Goal: Find contact information: Find contact information

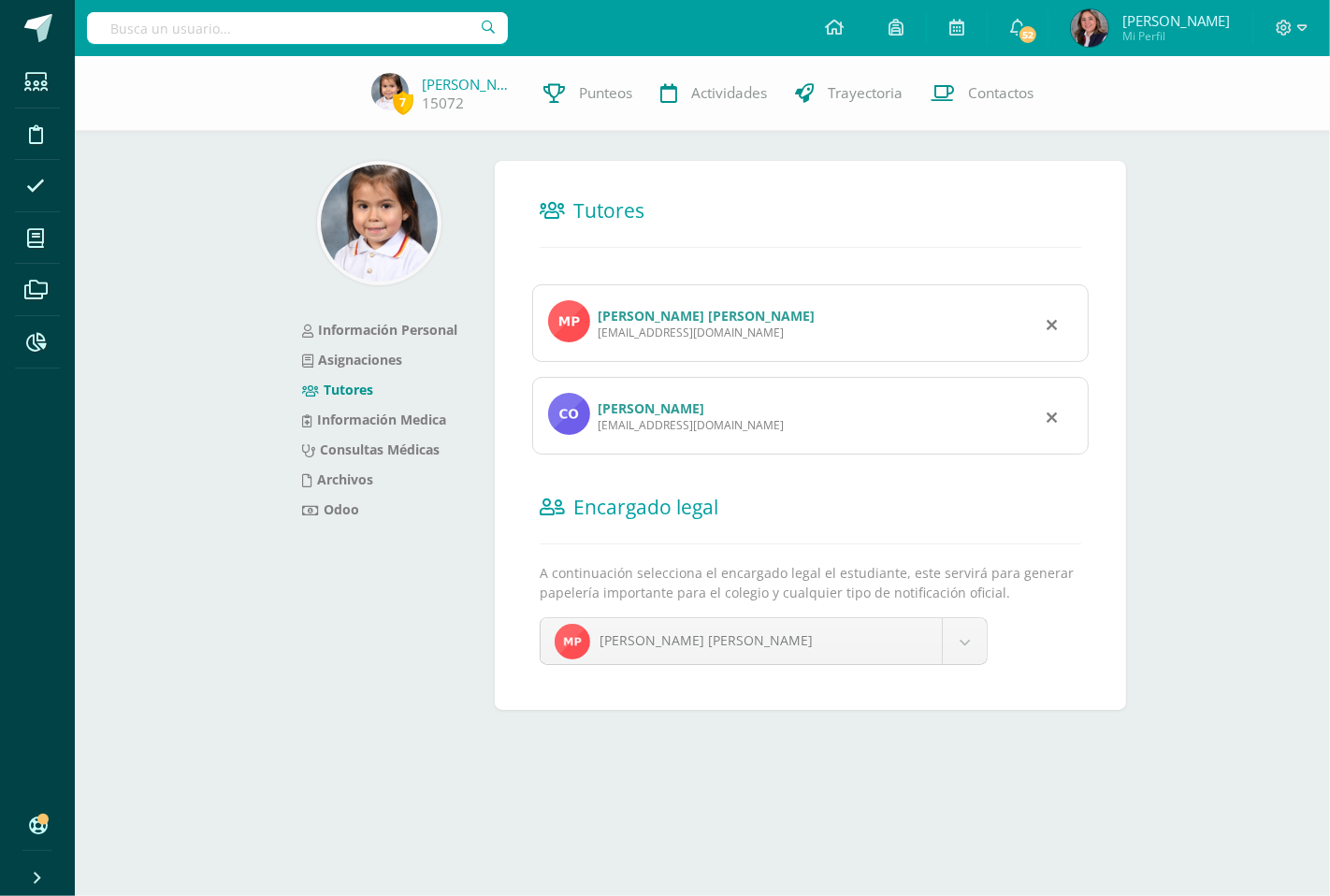
click at [349, 19] on input "text" at bounding box center [297, 28] width 421 height 32
type input "[PERSON_NAME]"
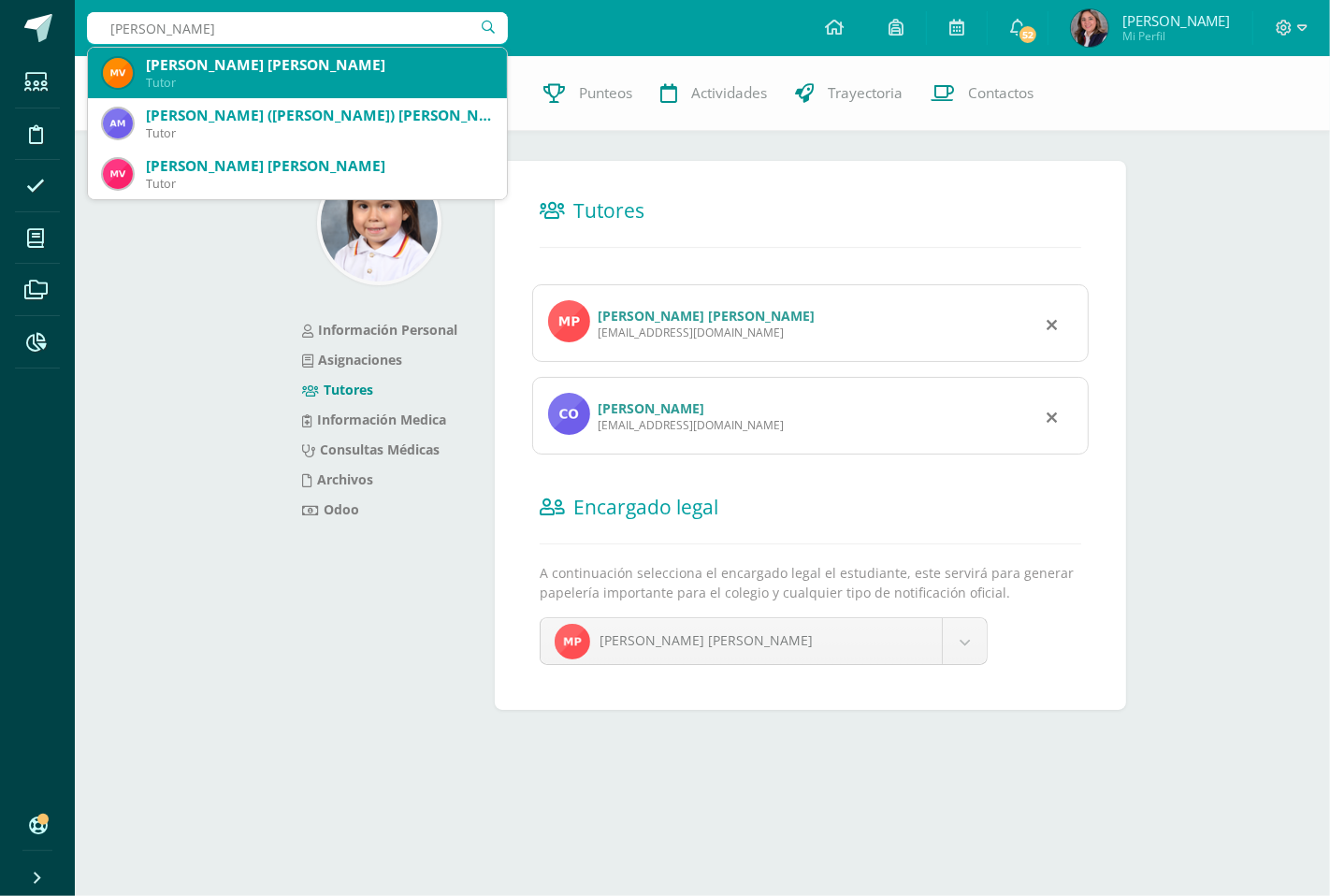
click at [352, 78] on div "Tutor" at bounding box center [318, 83] width 346 height 16
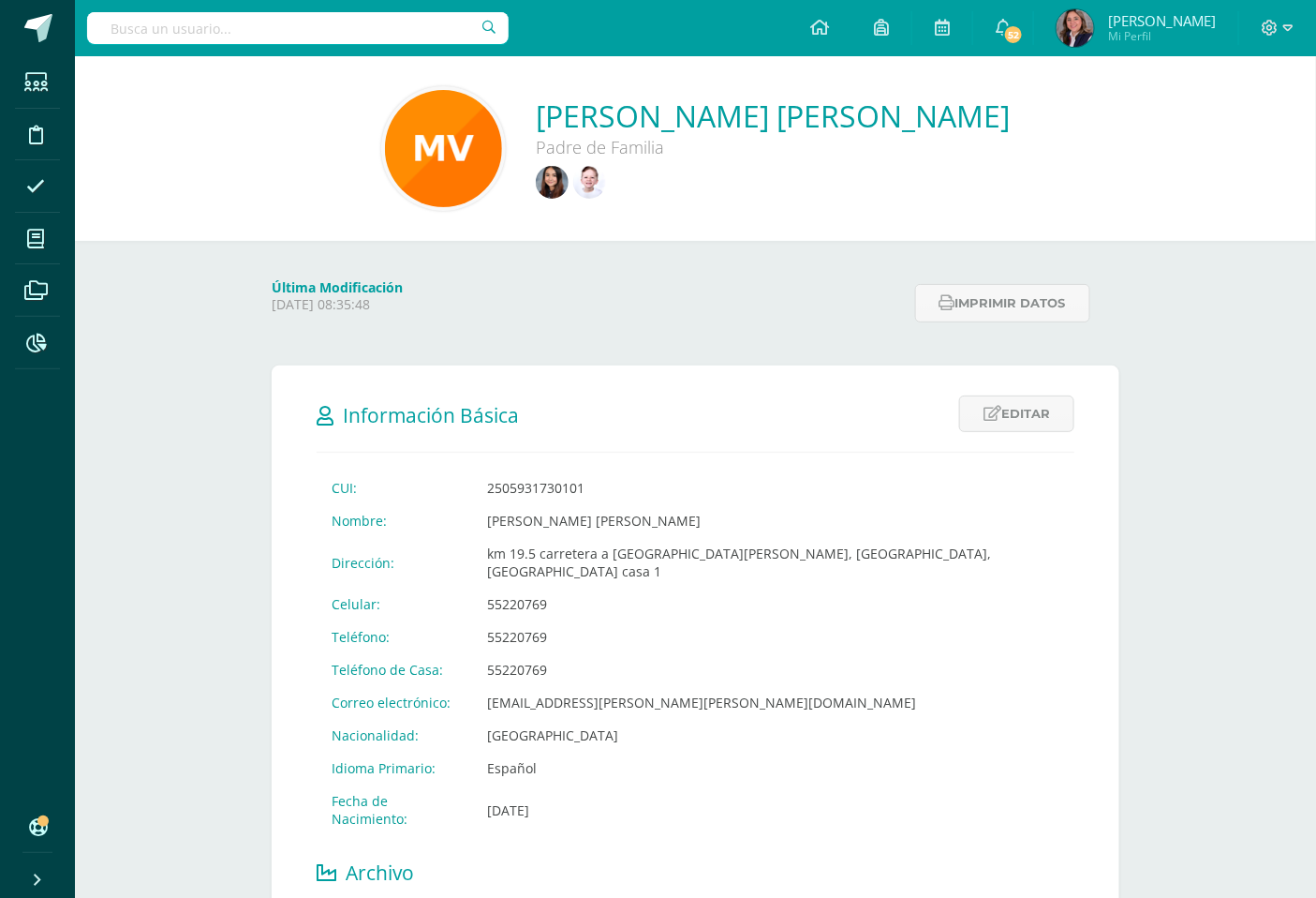
click at [681, 686] on td "licda.maria.vargas@gmail.com" at bounding box center [774, 701] width 602 height 33
drag, startPoint x: 678, startPoint y: 684, endPoint x: 488, endPoint y: 686, distance: 190.0
click at [488, 686] on td "licda.maria.vargas@gmail.com" at bounding box center [774, 701] width 602 height 33
copy td "licda.maria.vargas@gmail.com"
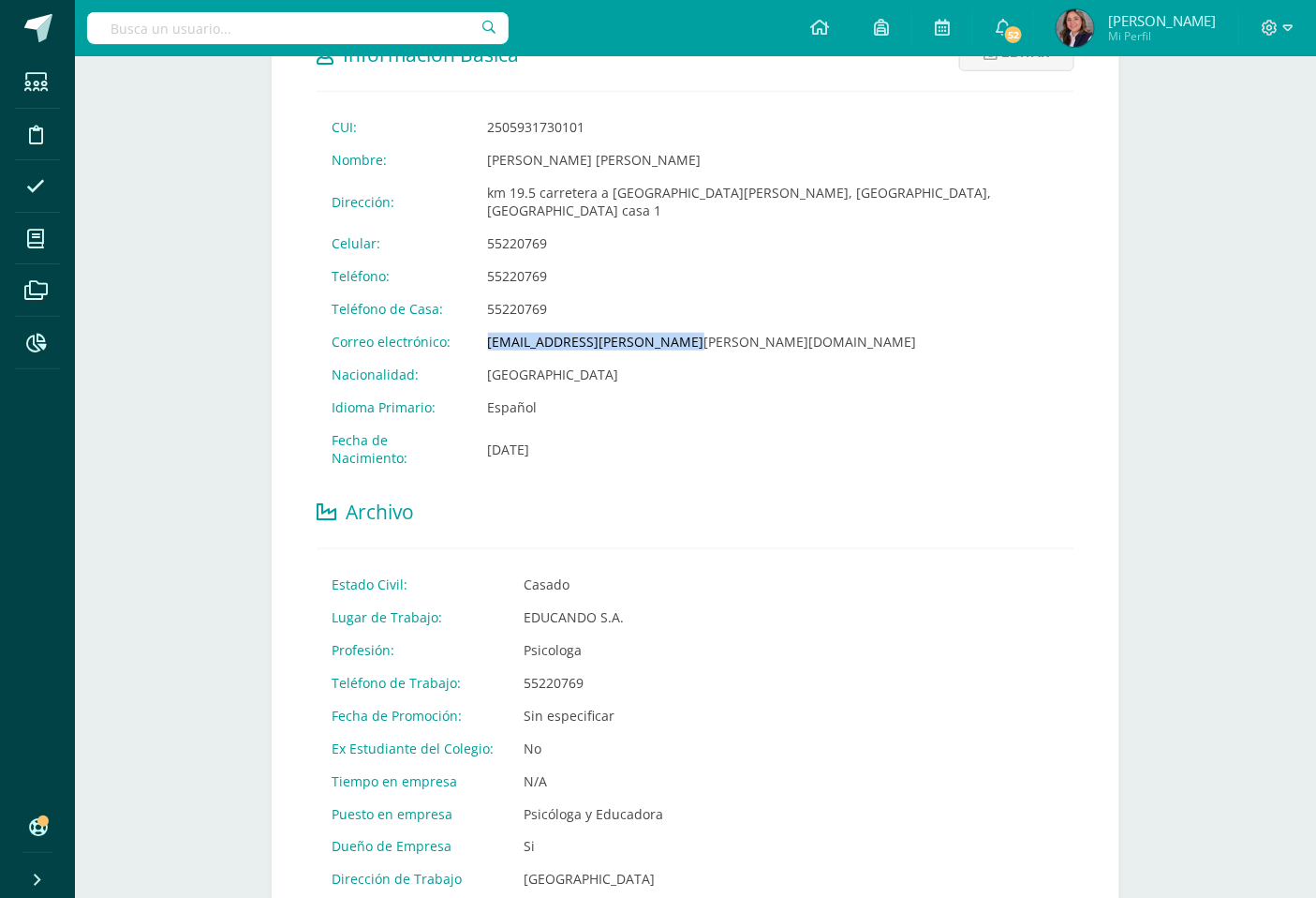
scroll to position [416, 0]
